Goal: Information Seeking & Learning: Learn about a topic

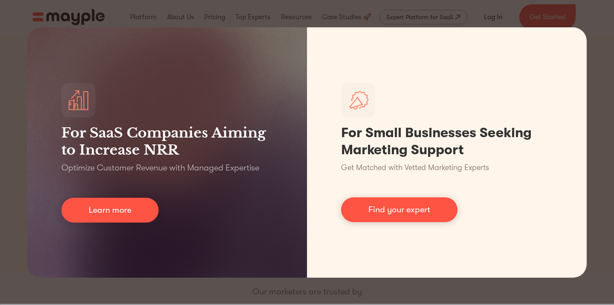
click at [614, 98] on div "For SaaS Companies Aiming to Increase NRR Optimize Customer Revenue with Manage…" at bounding box center [307, 152] width 614 height 305
click at [268, 15] on div "For SaaS Companies Aiming to Increase NRR Optimize Customer Revenue with Manage…" at bounding box center [307, 152] width 614 height 305
click at [609, 138] on div "For SaaS Companies Aiming to Increase NRR Optimize Customer Revenue with Manage…" at bounding box center [307, 152] width 614 height 305
click at [602, 174] on div "For SaaS Companies Aiming to Increase NRR Optimize Customer Revenue with Manage…" at bounding box center [307, 152] width 614 height 305
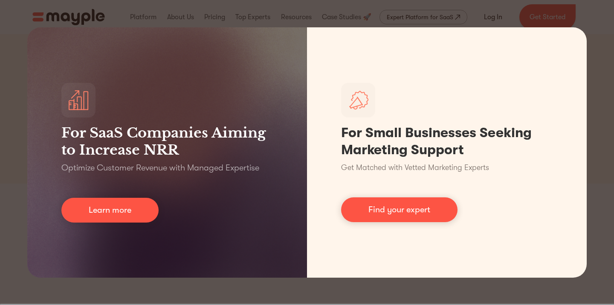
click at [77, 291] on div "For SaaS Companies Aiming to Increase NRR Optimize Customer Revenue with Manage…" at bounding box center [307, 152] width 614 height 305
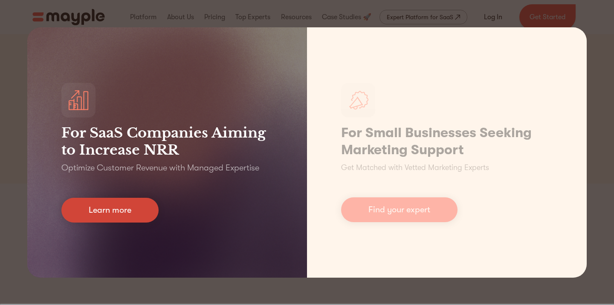
click at [101, 211] on link "Learn more" at bounding box center [109, 210] width 97 height 25
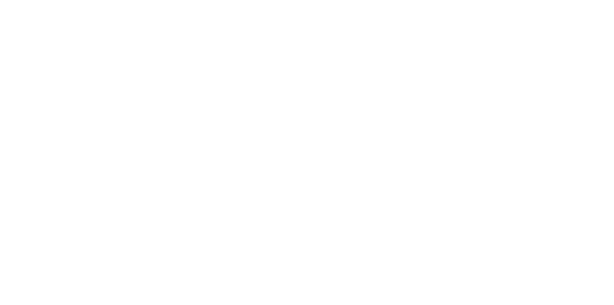
click at [0, 0] on html at bounding box center [0, 0] width 0 height 0
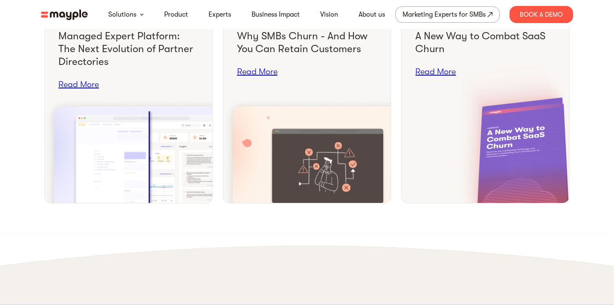
scroll to position [3229, 0]
